Goal: Information Seeking & Learning: Learn about a topic

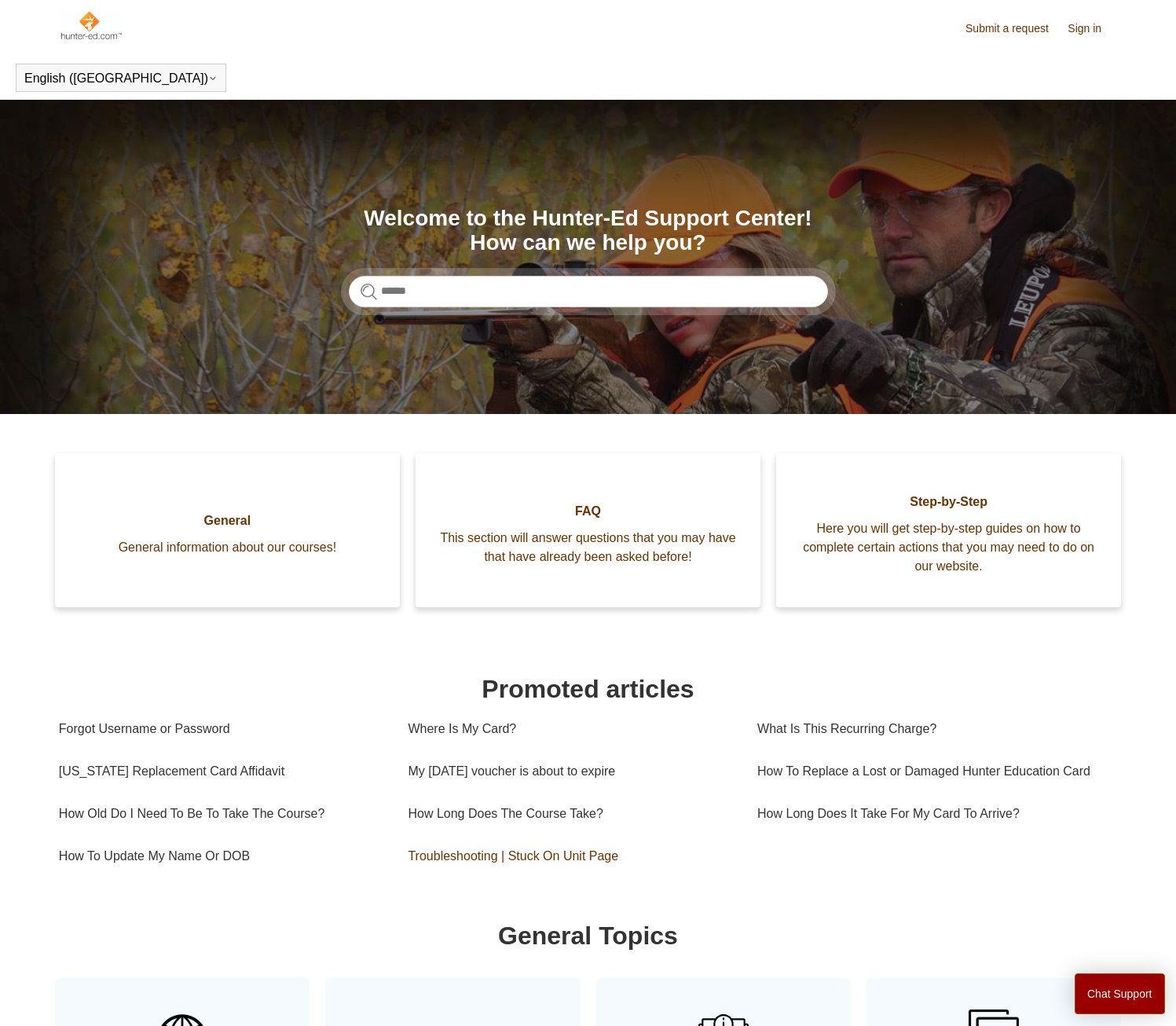
click at [528, 854] on link "Troubleshooting | Stuck On Unit Page" at bounding box center [571, 856] width 326 height 43
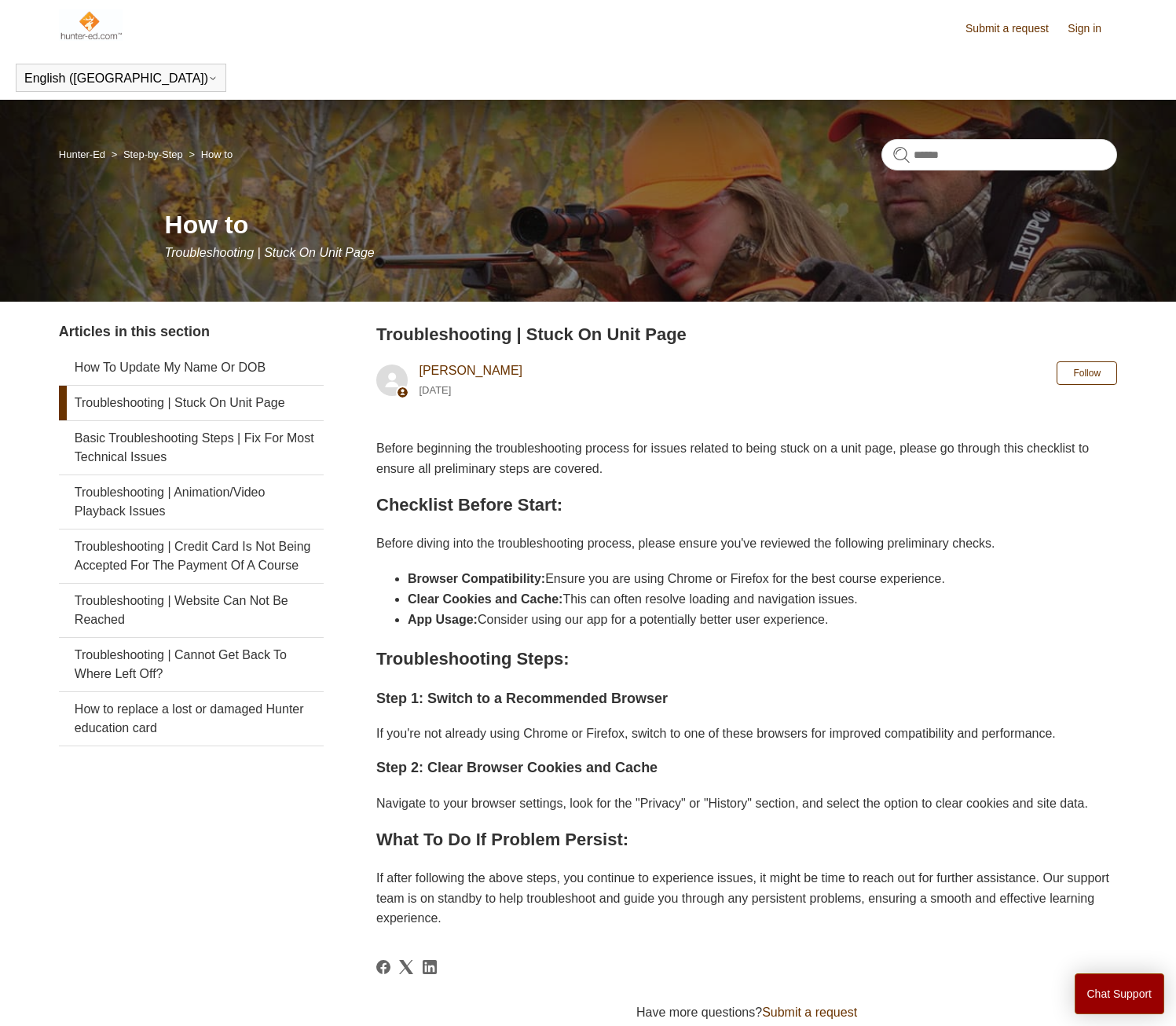
click at [94, 156] on link "Hunter-Ed" at bounding box center [81, 155] width 47 height 12
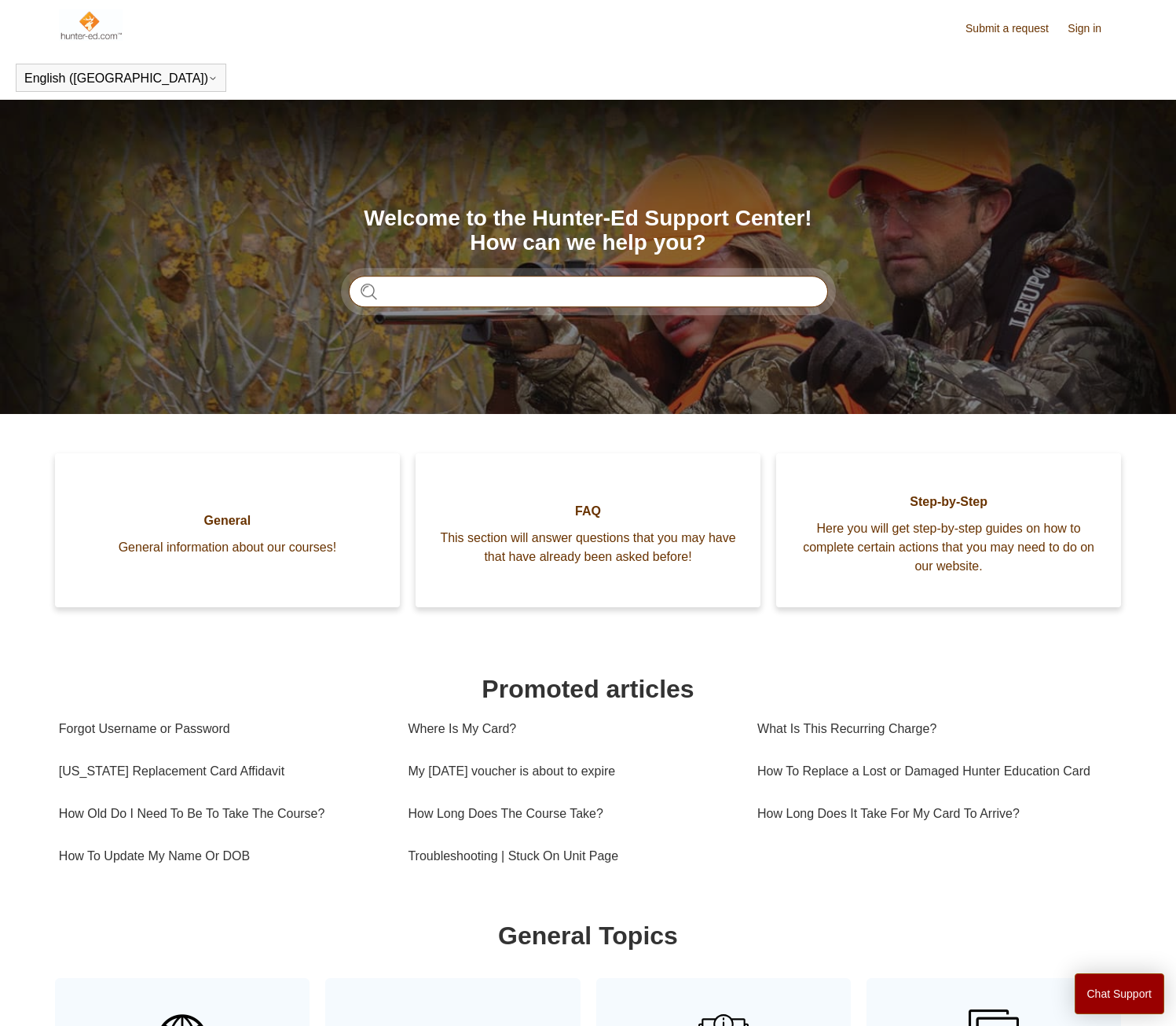
click at [402, 284] on input "Search" at bounding box center [588, 292] width 480 height 32
